Goal: Task Accomplishment & Management: Use online tool/utility

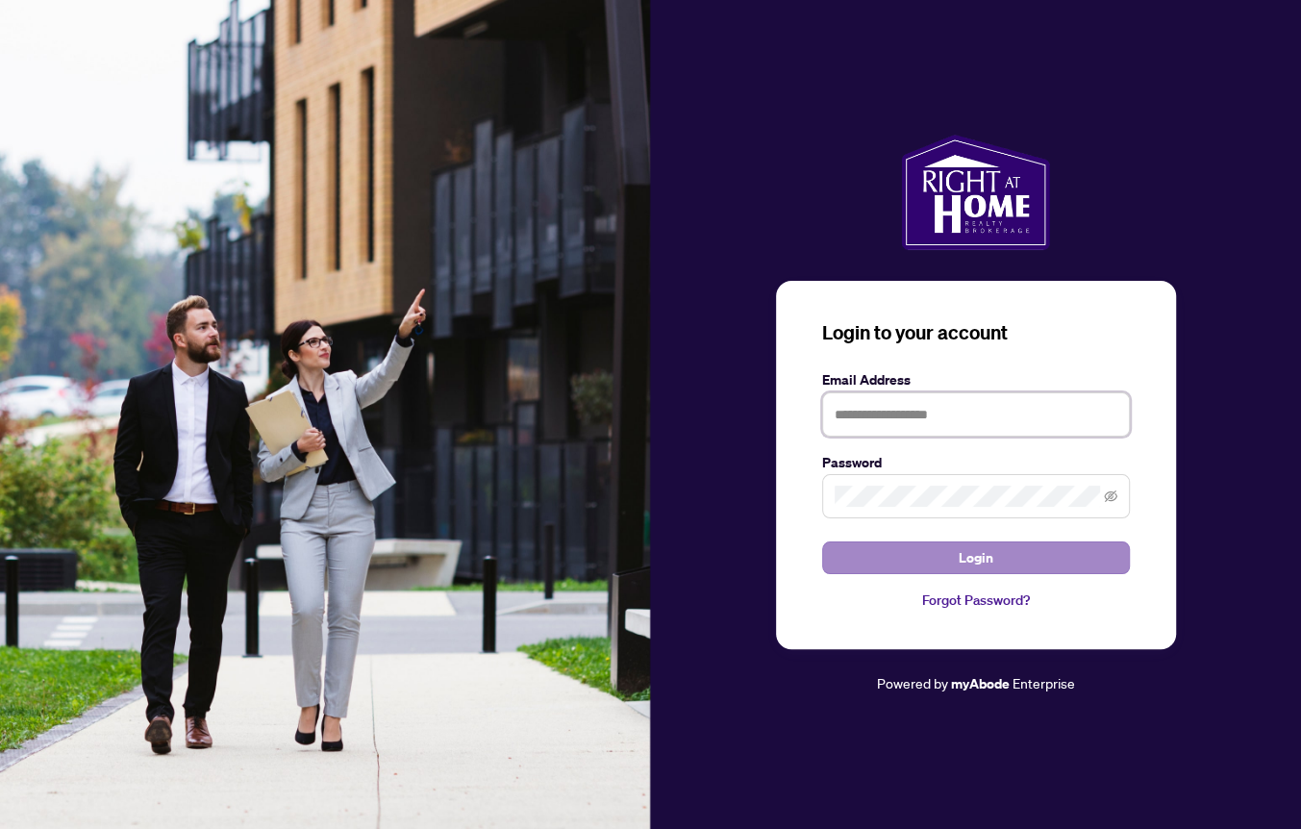
type input "**********"
click at [996, 554] on button "Login" at bounding box center [976, 557] width 308 height 33
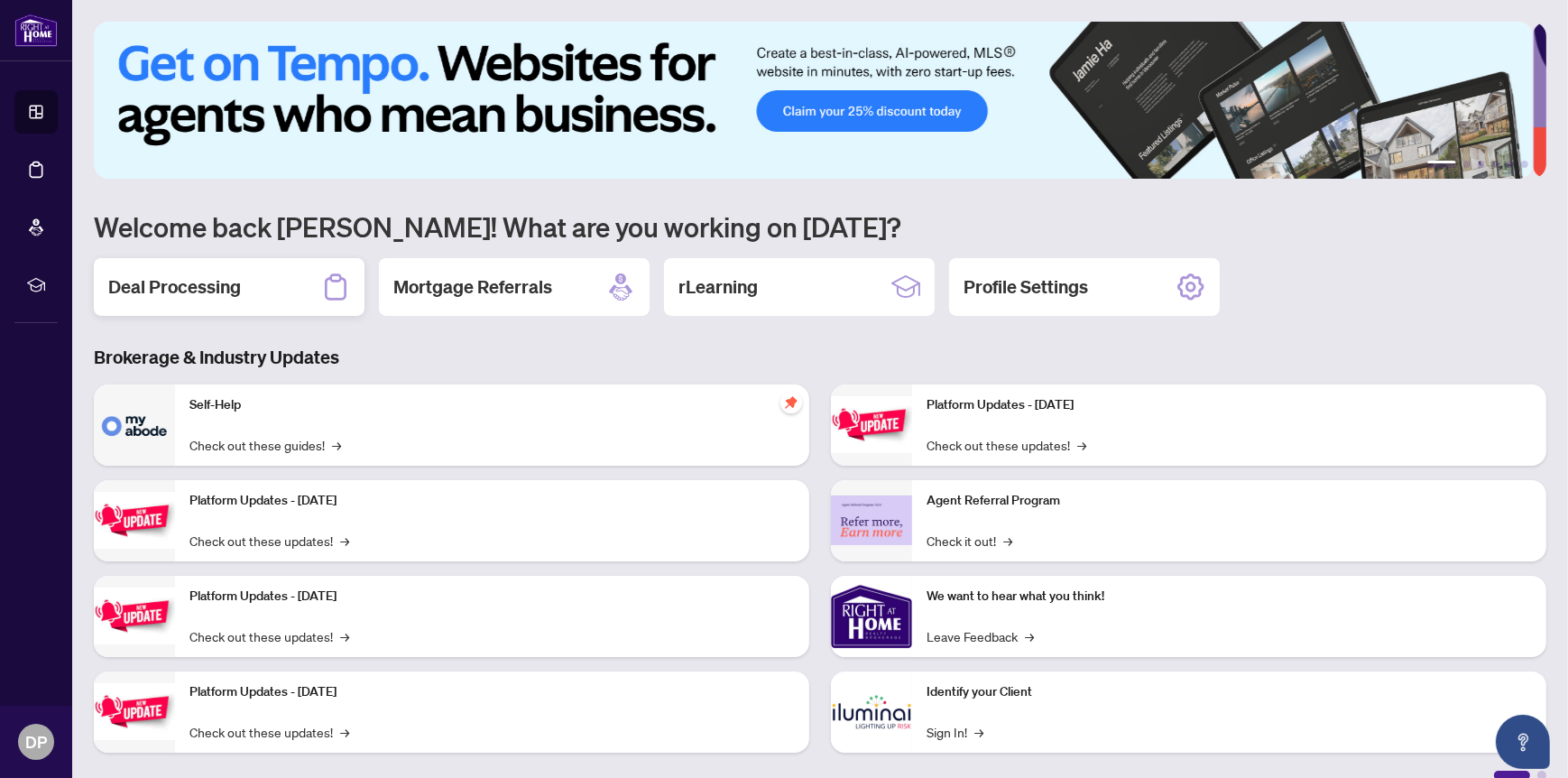
click at [176, 281] on h2 "Deal Processing" at bounding box center [174, 286] width 132 height 25
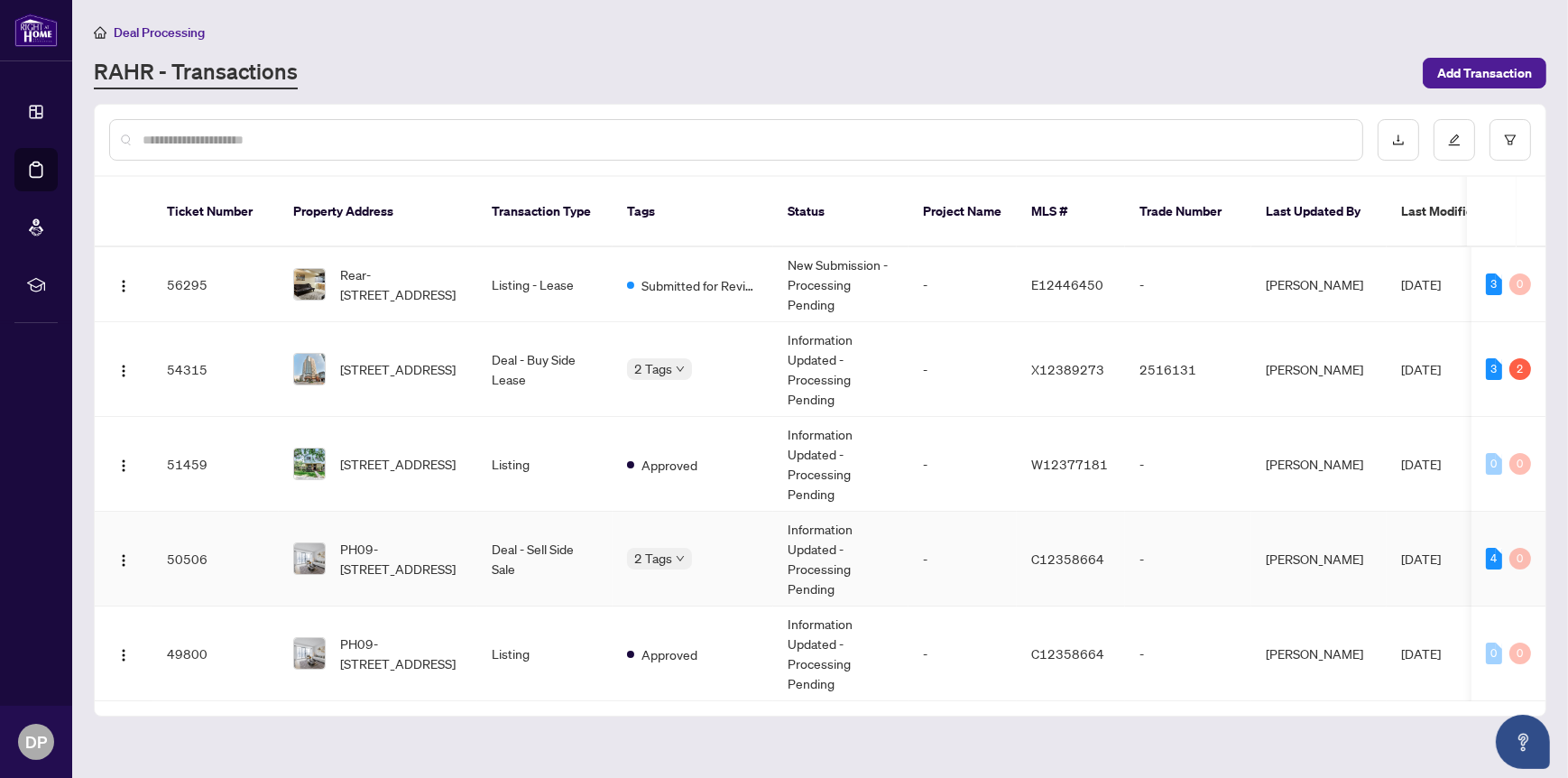
click at [529, 525] on td "Deal - Sell Side Sale" at bounding box center [545, 558] width 135 height 95
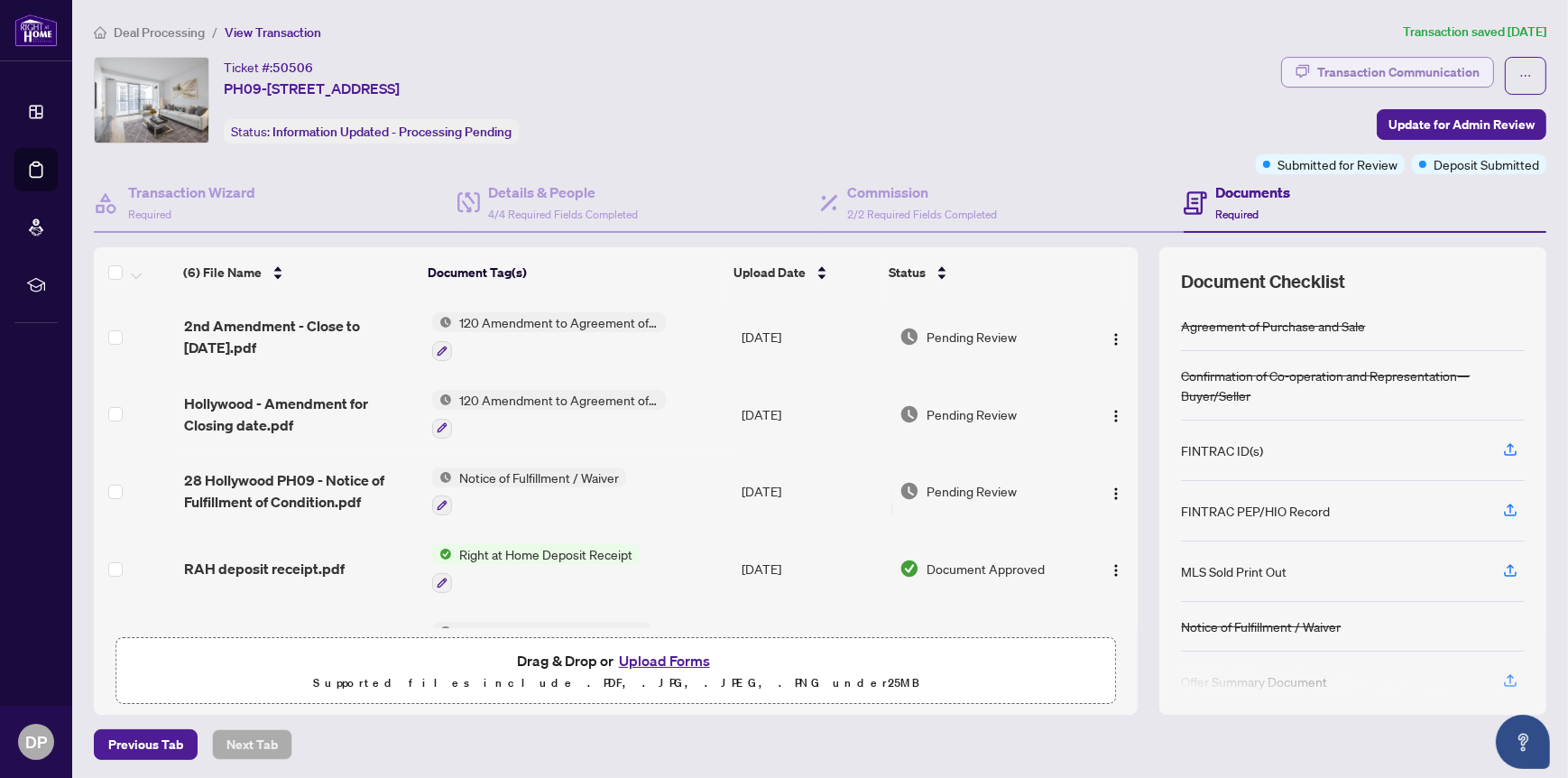
click at [1220, 69] on div "Transaction Communication" at bounding box center [1397, 72] width 162 height 29
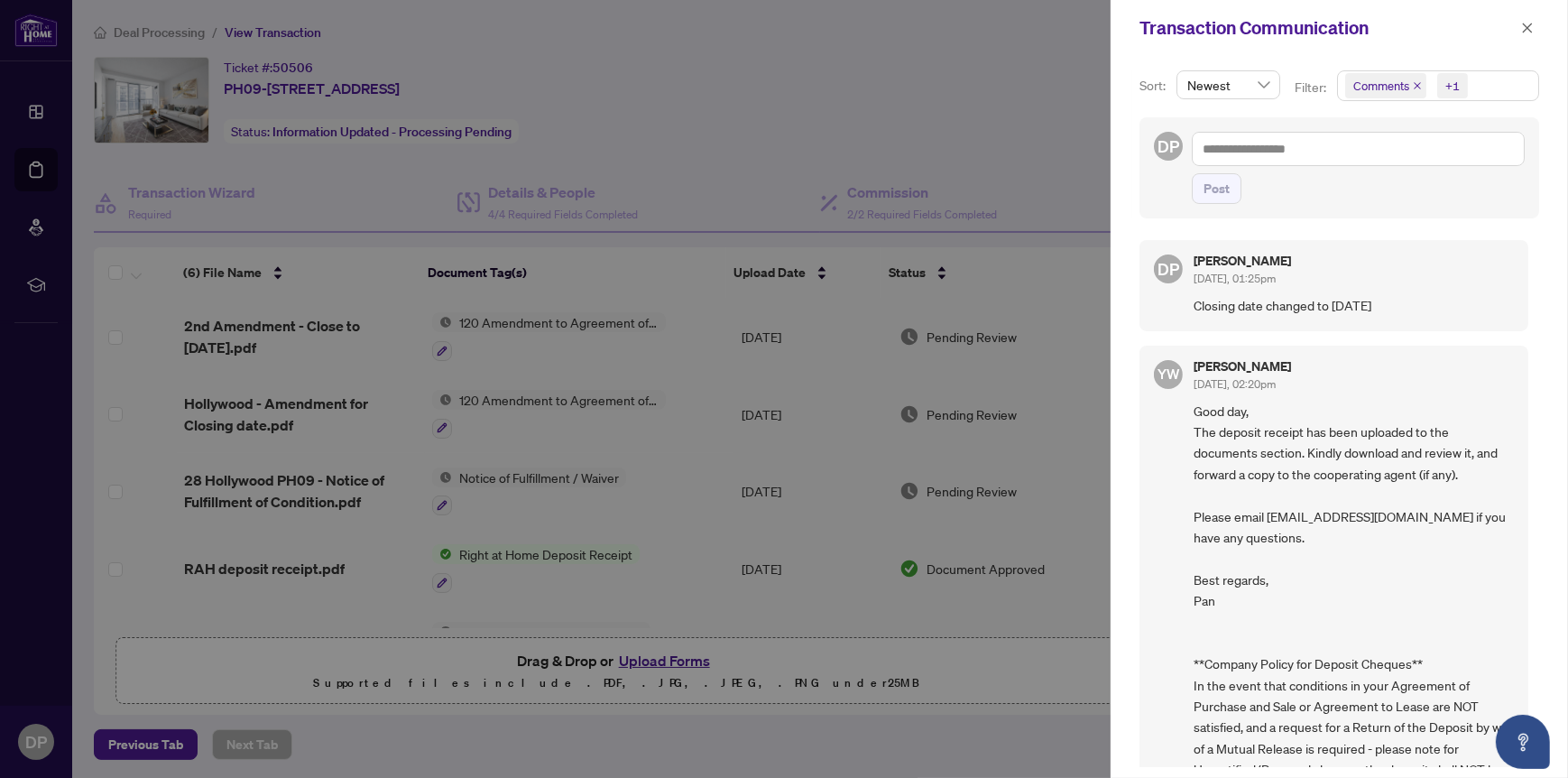
click at [779, 121] on div at bounding box center [784, 389] width 1568 height 778
click at [1220, 23] on icon "close" at bounding box center [1527, 27] width 12 height 12
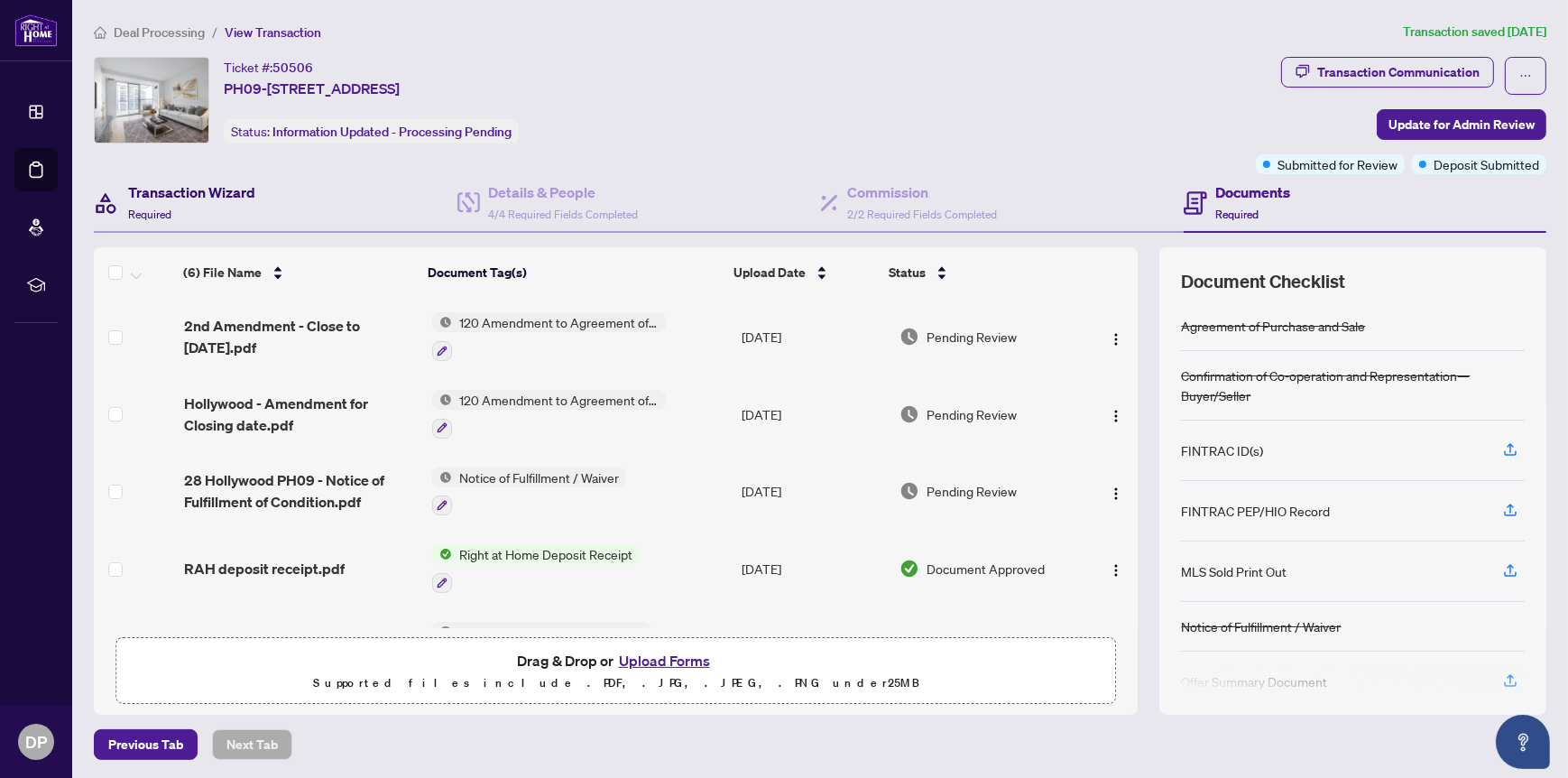
click at [218, 191] on h4 "Transaction Wizard" at bounding box center [191, 191] width 128 height 22
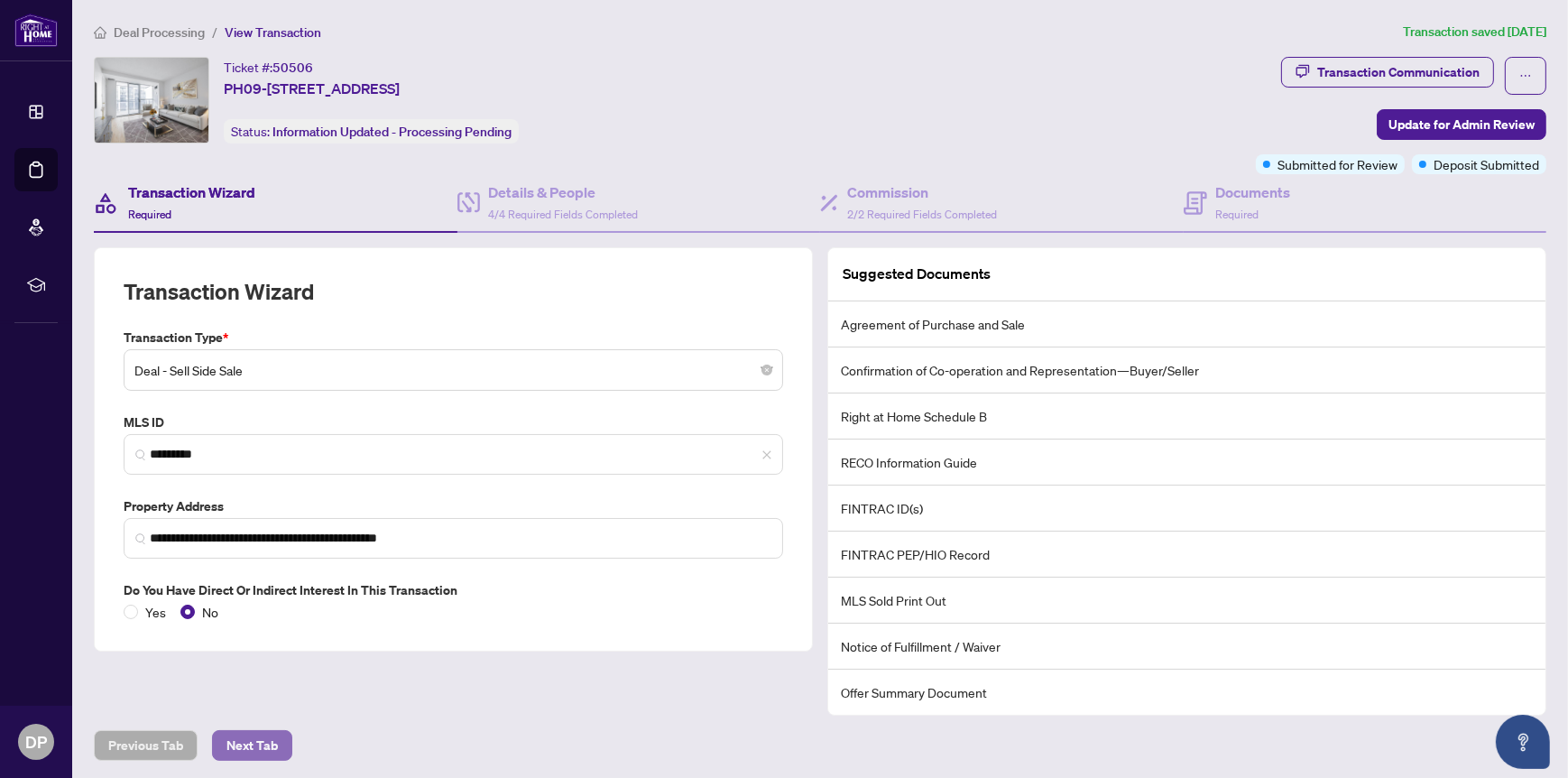
click at [250, 739] on span "Next Tab" at bounding box center [251, 745] width 52 height 29
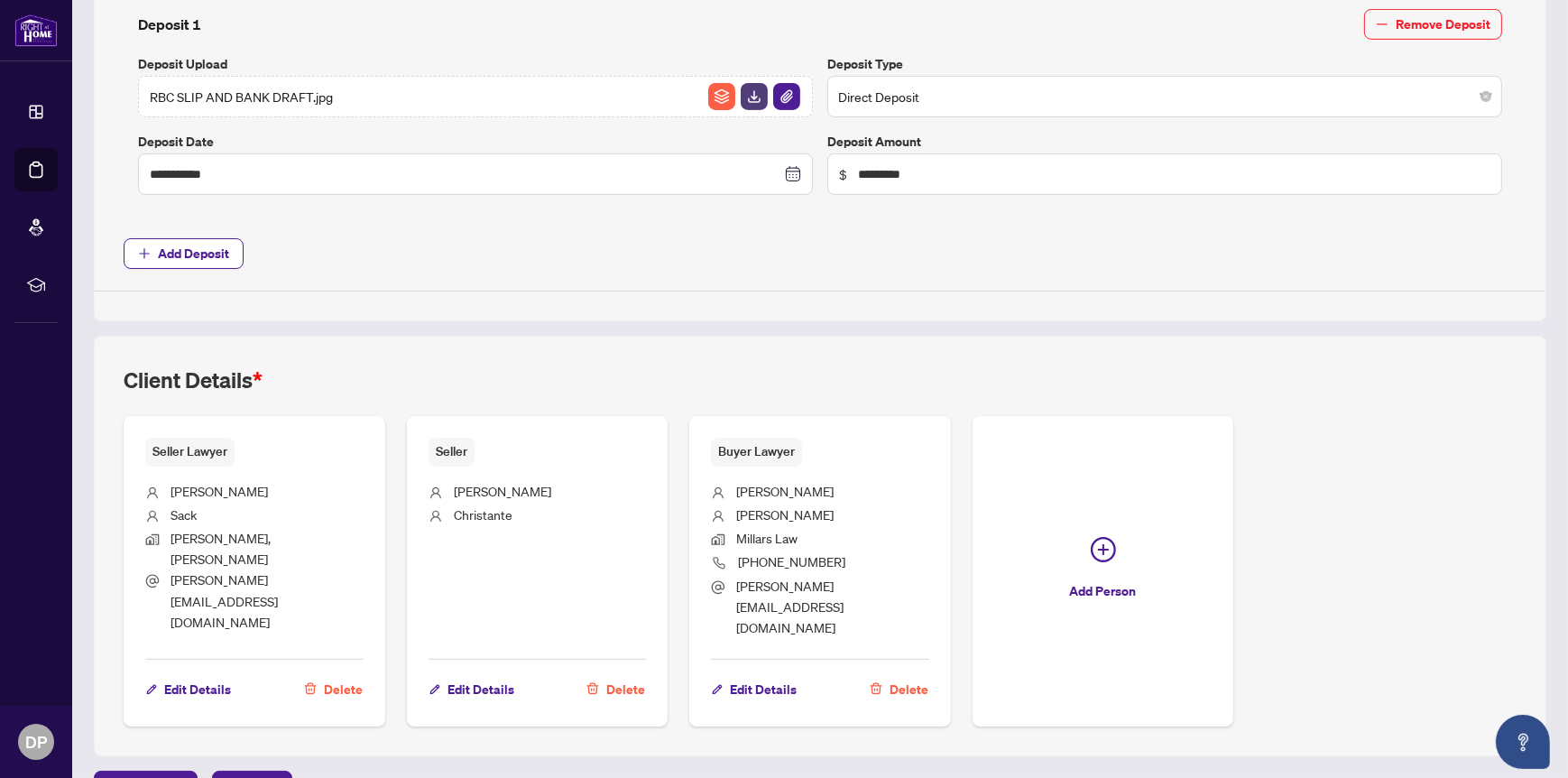
scroll to position [545, 0]
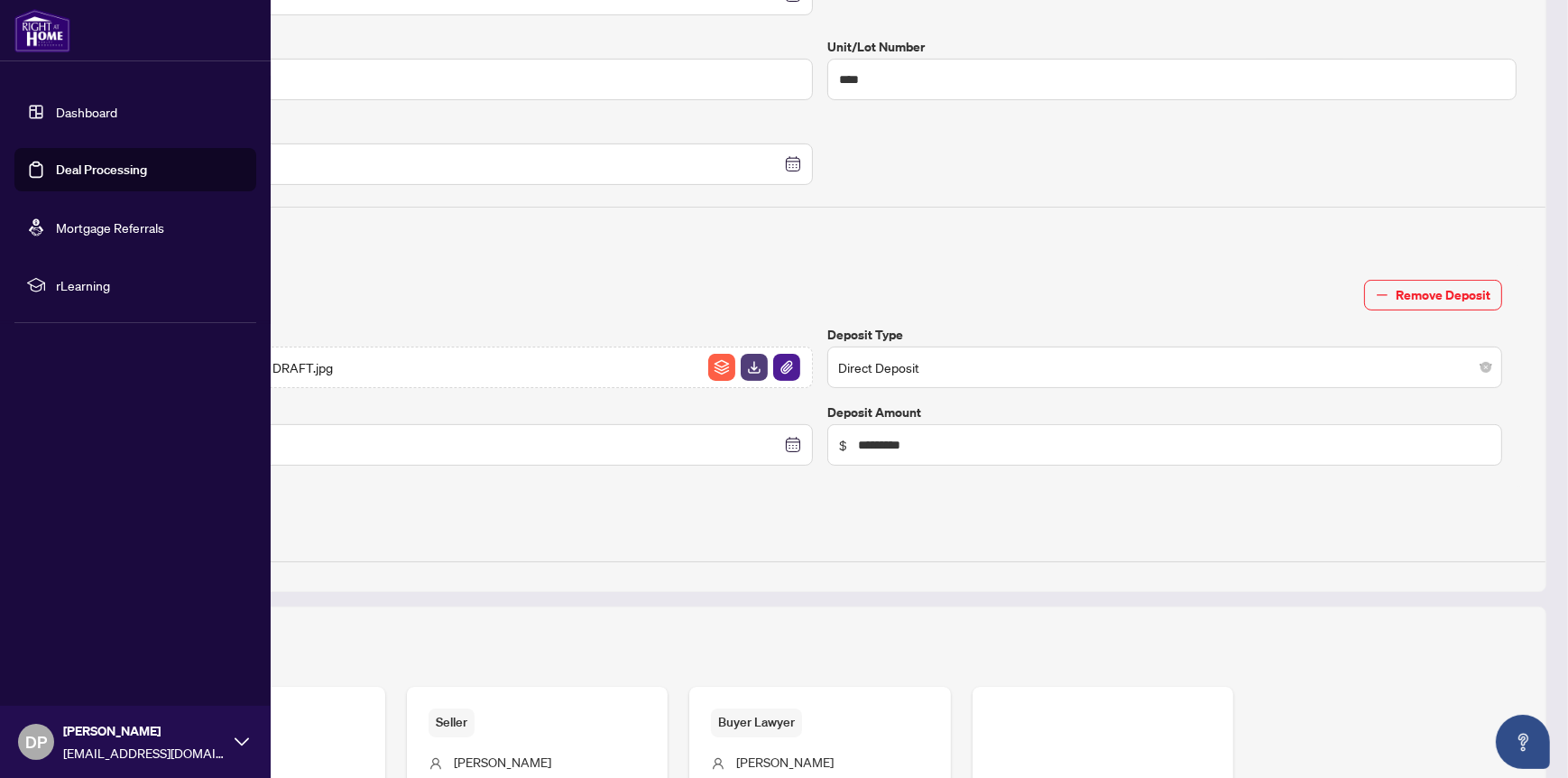
click at [84, 113] on link "Dashboard" at bounding box center [86, 112] width 61 height 16
